Goal: Navigation & Orientation: Find specific page/section

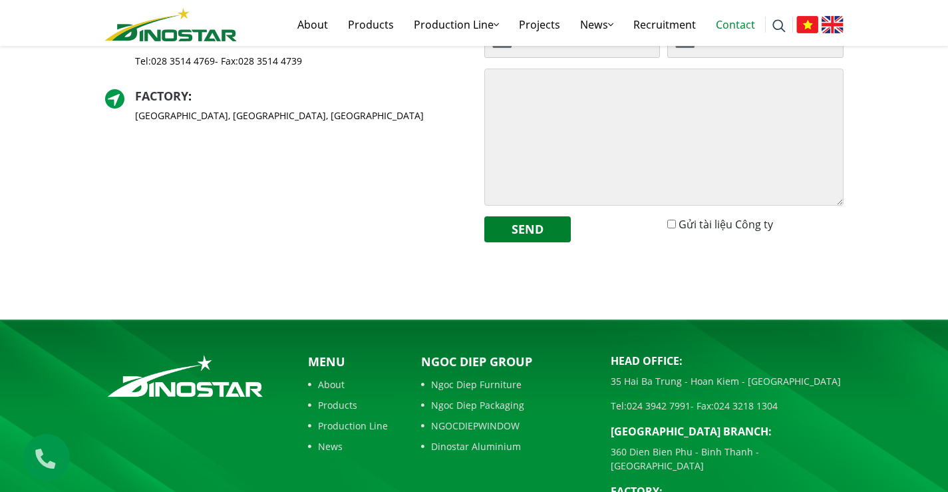
drag, startPoint x: 615, startPoint y: 358, endPoint x: 313, endPoint y: 210, distance: 336.2
click at [270, 196] on body "About Products Production Line Production Line Aluminium Billet Production Line…" at bounding box center [474, 89] width 948 height 1003
click at [319, 211] on div "Head Office : 35 Hai Ba Trung - Hoan Kiem - Hanoi Tel: 024 3942 7991 - Fax: 024…" at bounding box center [284, 91] width 379 height 323
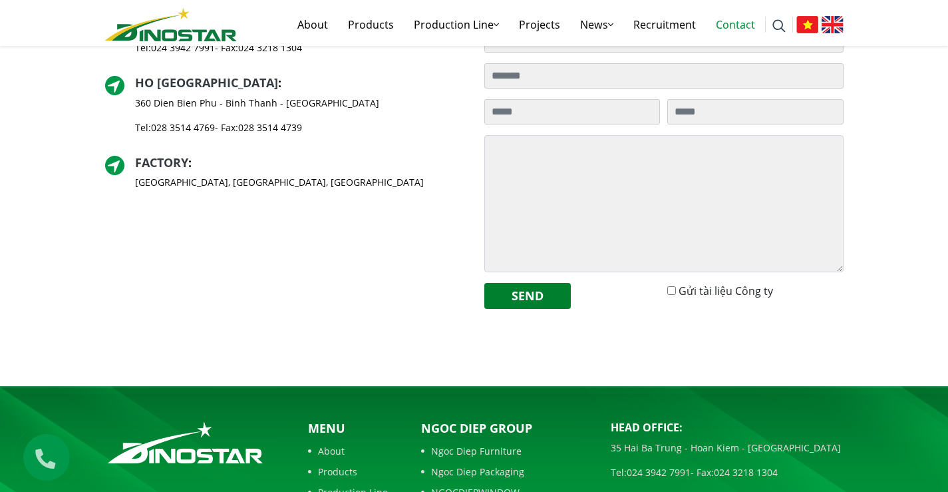
scroll to position [333, 0]
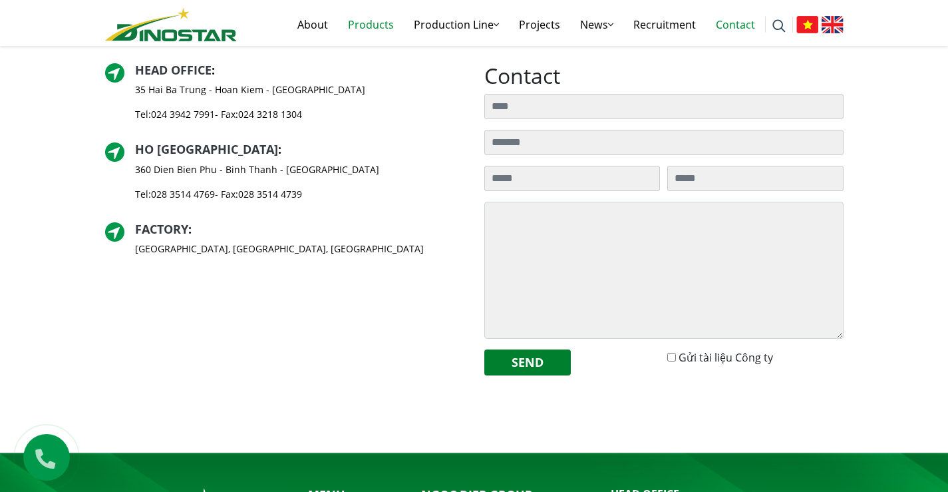
click at [366, 21] on link "Products" at bounding box center [371, 24] width 66 height 43
click at [381, 28] on link "Products" at bounding box center [371, 24] width 66 height 43
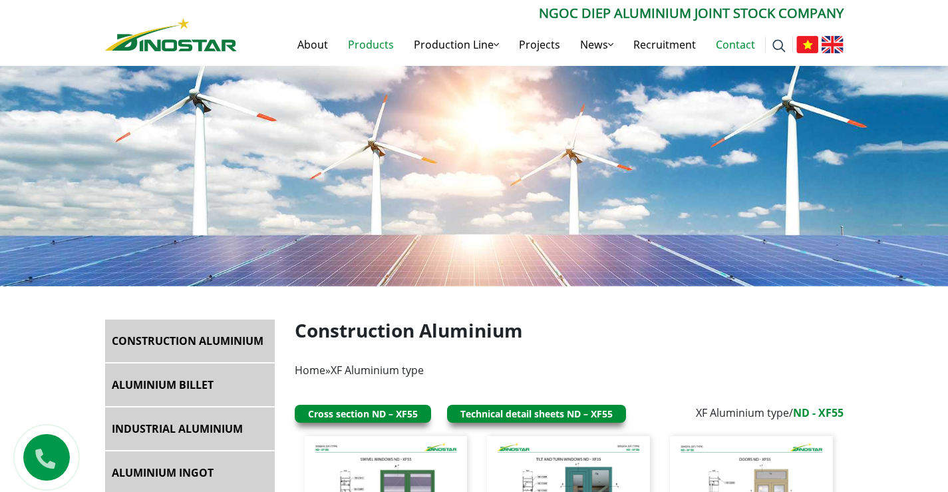
click at [738, 46] on link "Contact" at bounding box center [735, 44] width 59 height 43
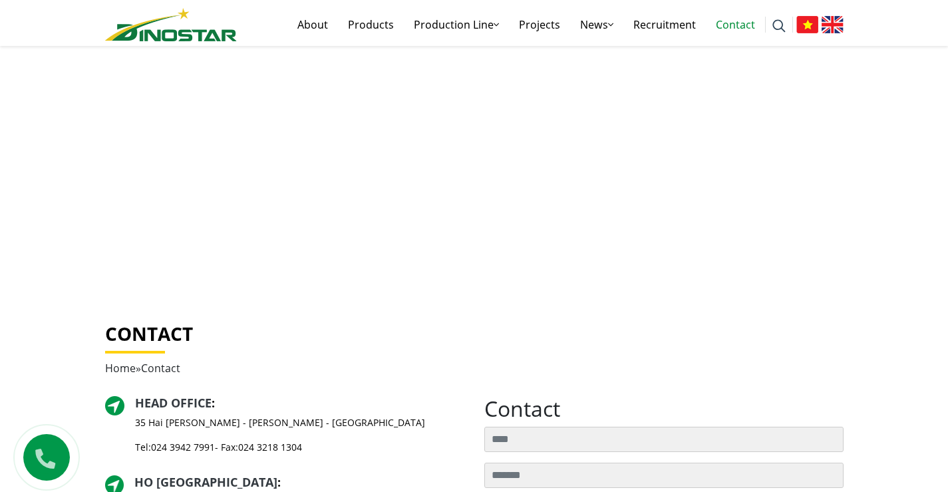
scroll to position [200, 0]
